Goal: Navigation & Orientation: Find specific page/section

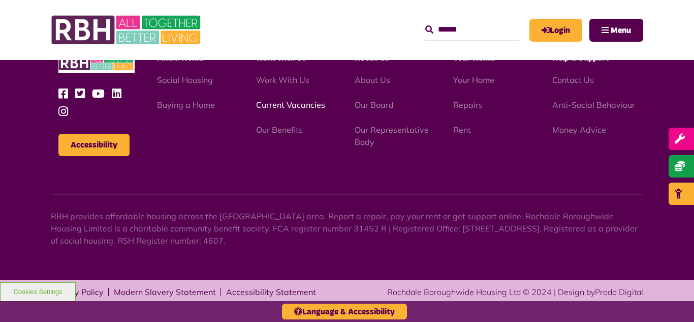
click at [275, 106] on link "Current Vacancies" at bounding box center [290, 105] width 69 height 10
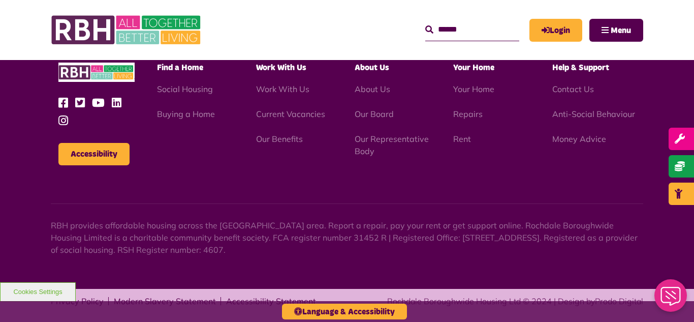
scroll to position [1683, 0]
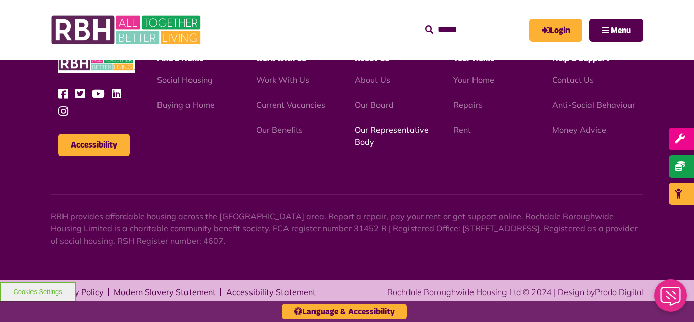
click at [383, 130] on link "Our Representative Body" at bounding box center [392, 136] width 74 height 22
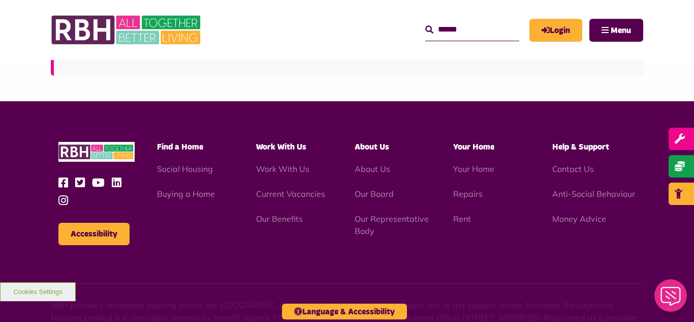
scroll to position [2952, 0]
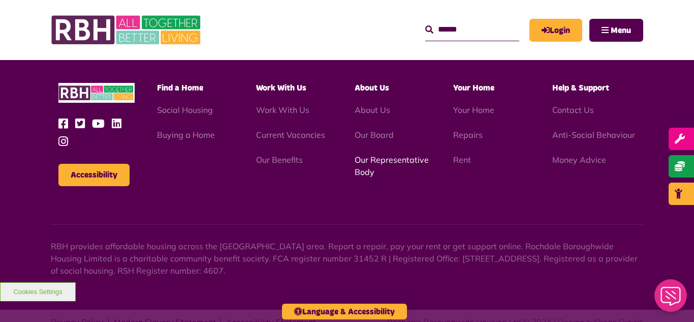
click at [381, 155] on link "Our Representative Body" at bounding box center [392, 166] width 74 height 22
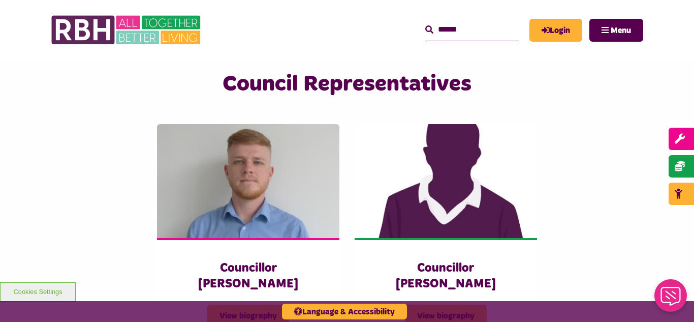
scroll to position [2158, 0]
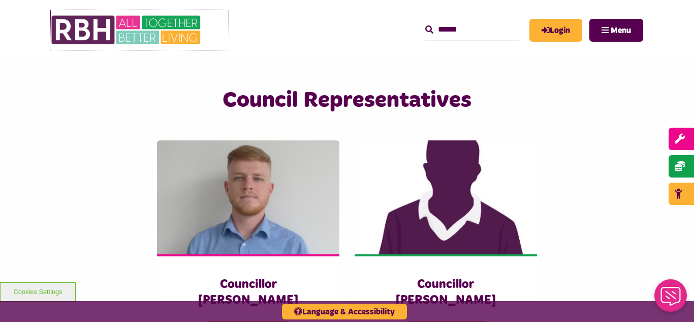
click at [149, 35] on img at bounding box center [127, 30] width 153 height 40
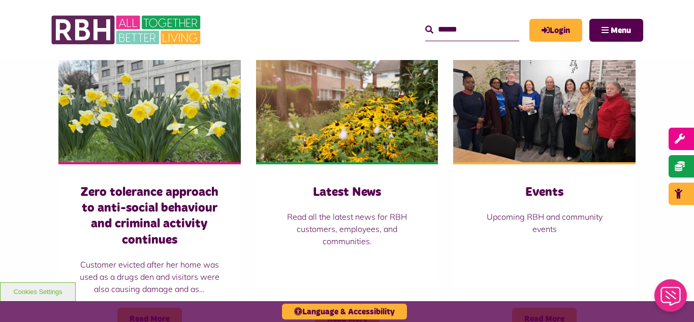
scroll to position [712, 0]
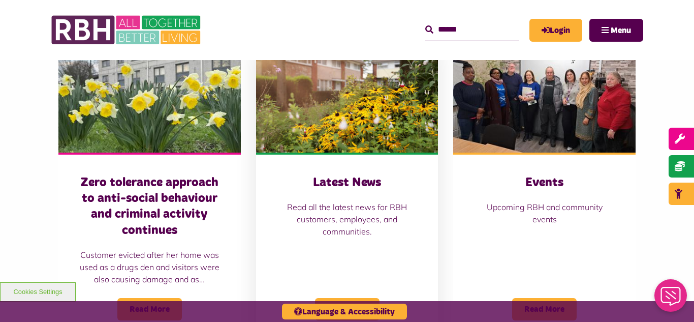
click at [337, 107] on img at bounding box center [347, 96] width 182 height 114
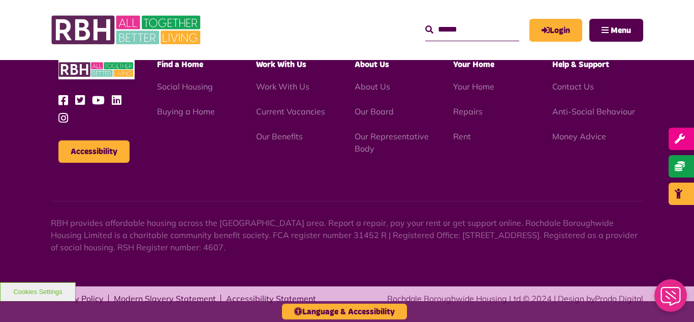
scroll to position [1107, 0]
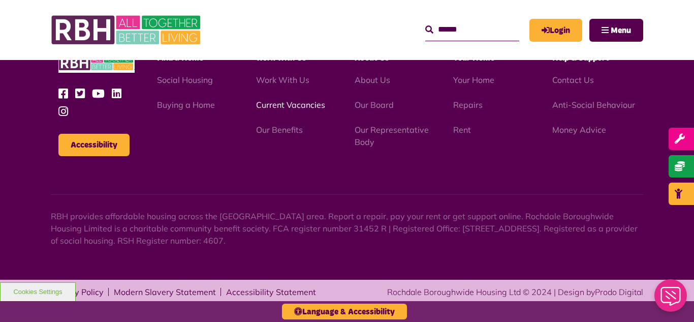
click at [298, 106] on link "Current Vacancies" at bounding box center [290, 105] width 69 height 10
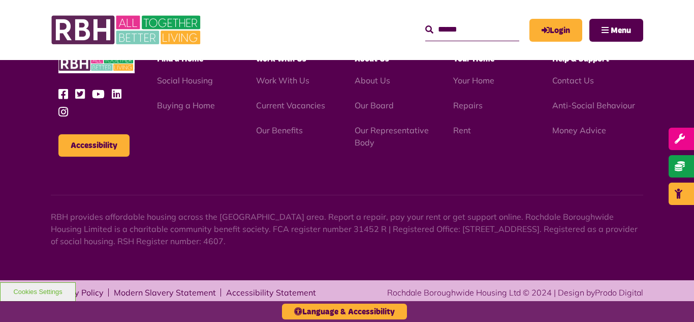
scroll to position [1683, 0]
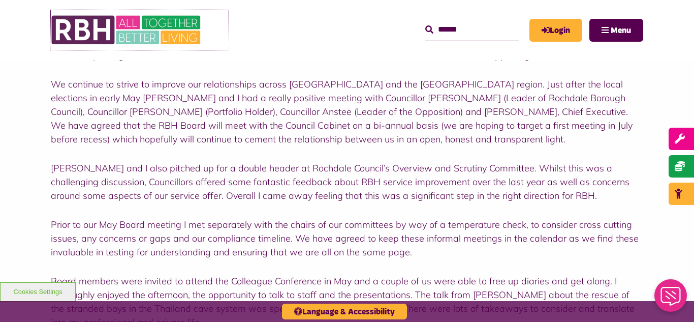
click at [127, 20] on img at bounding box center [127, 30] width 153 height 40
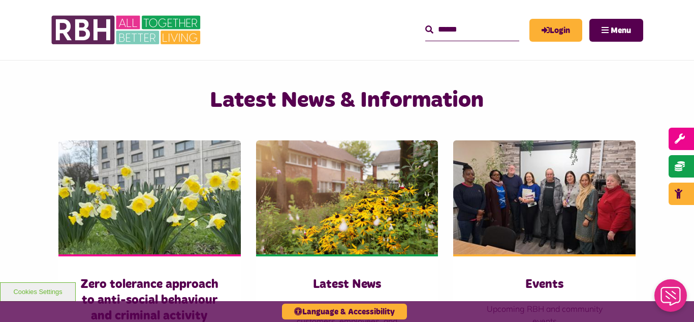
scroll to position [630, 0]
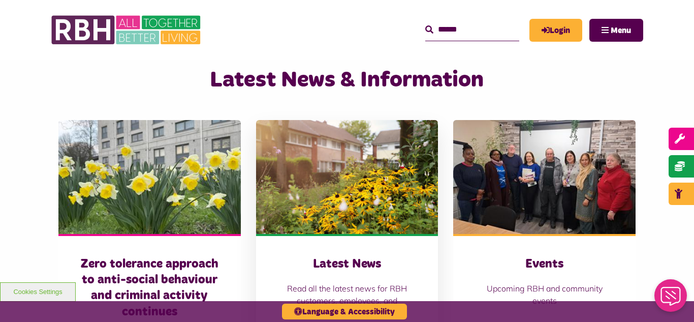
click at [346, 193] on img at bounding box center [347, 177] width 182 height 114
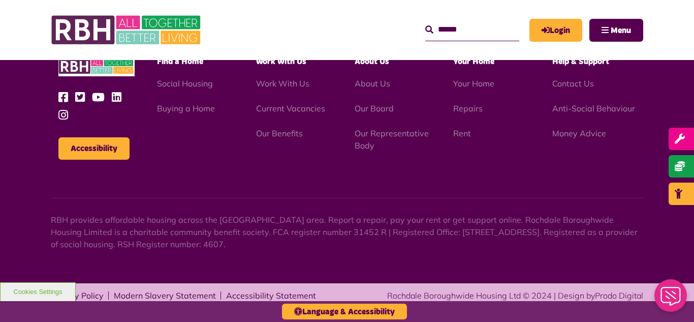
scroll to position [1107, 0]
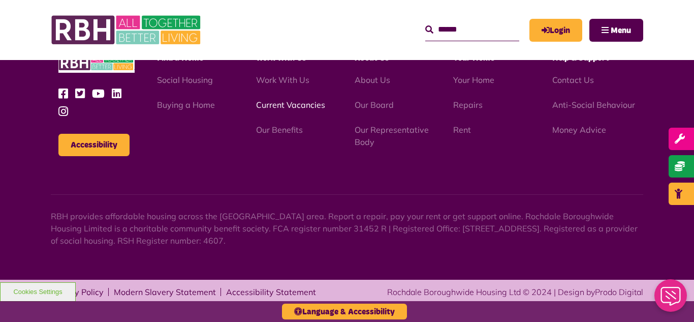
click at [291, 104] on link "Current Vacancies" at bounding box center [290, 105] width 69 height 10
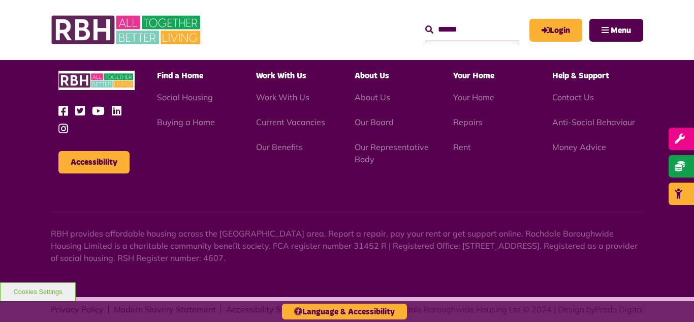
scroll to position [1683, 0]
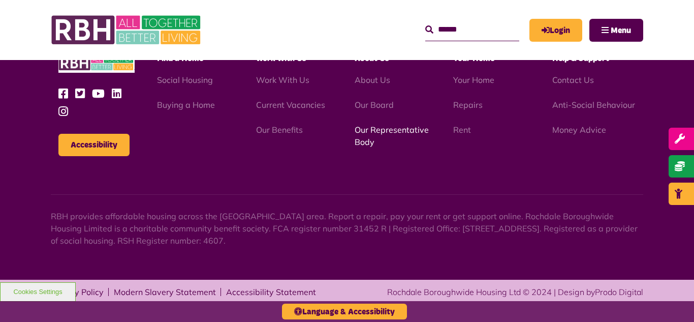
click at [380, 128] on link "Our Representative Body" at bounding box center [392, 136] width 74 height 22
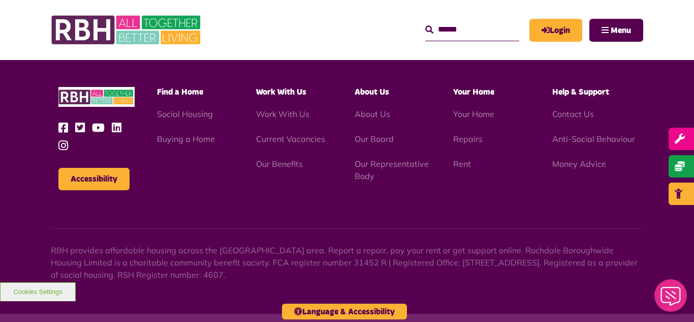
scroll to position [2952, 0]
